Goal: Task Accomplishment & Management: Use online tool/utility

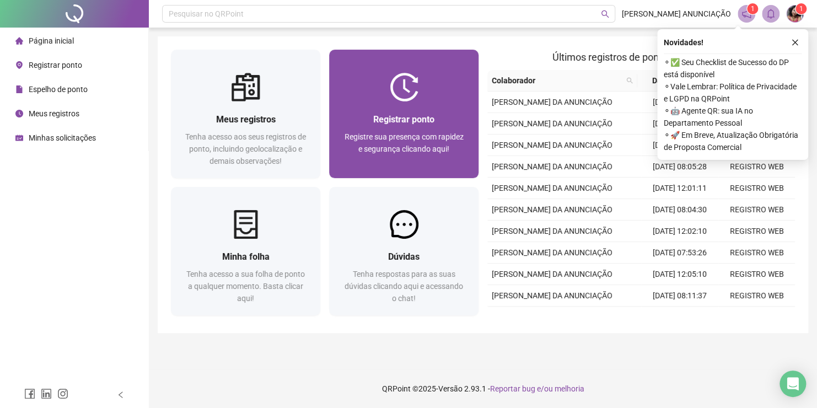
click at [419, 129] on div "Registrar ponto Registre sua presença com rapidez e segurança clicando aqui!" at bounding box center [403, 139] width 123 height 55
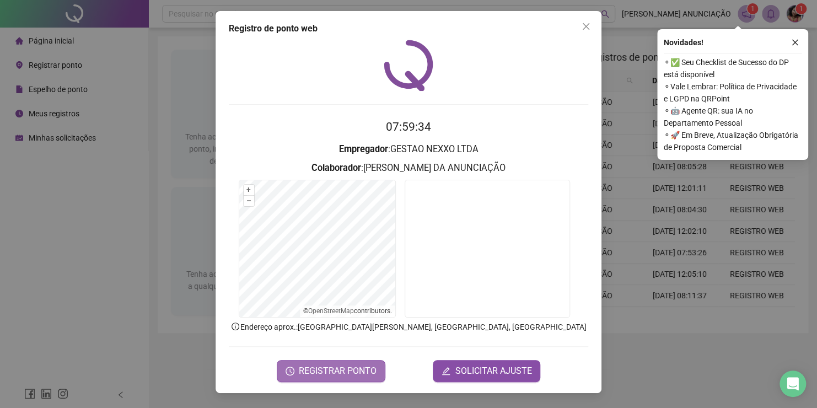
click at [325, 365] on span "REGISTRAR PONTO" at bounding box center [338, 371] width 78 height 13
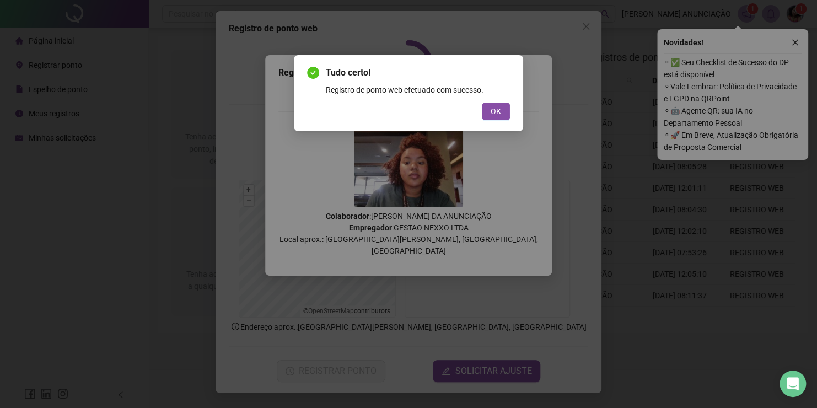
click at [494, 119] on button "OK" at bounding box center [496, 112] width 28 height 18
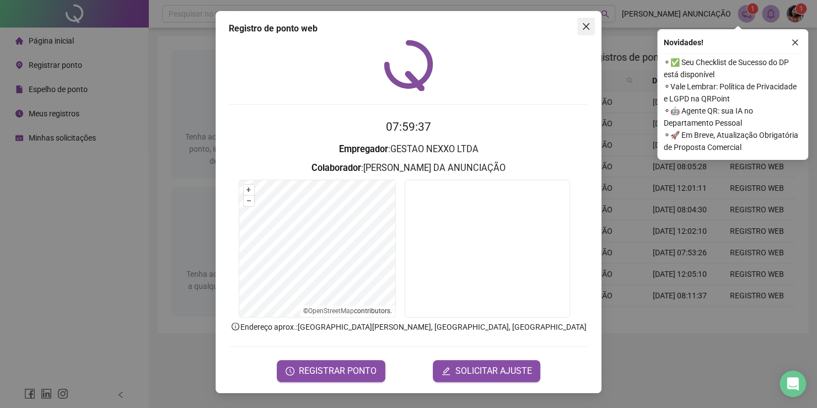
click at [587, 24] on icon "close" at bounding box center [586, 26] width 9 height 9
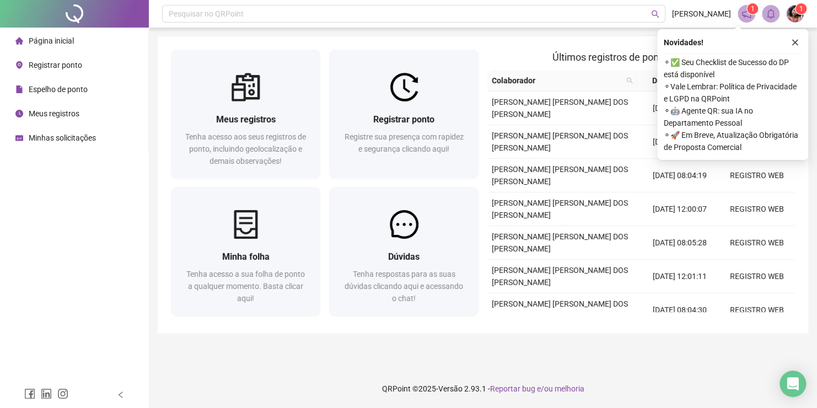
click at [787, 45] on div "Novidades !" at bounding box center [733, 42] width 138 height 13
click at [797, 39] on icon "close" at bounding box center [795, 43] width 8 height 8
